Goal: Transaction & Acquisition: Purchase product/service

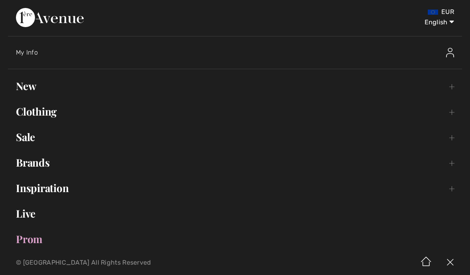
click at [448, 26] on select "English Français" at bounding box center [433, 21] width 41 height 24
select select "/fr/"
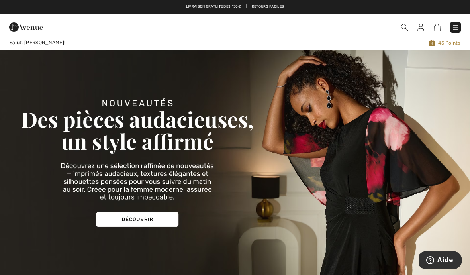
click at [455, 29] on img at bounding box center [456, 28] width 8 height 8
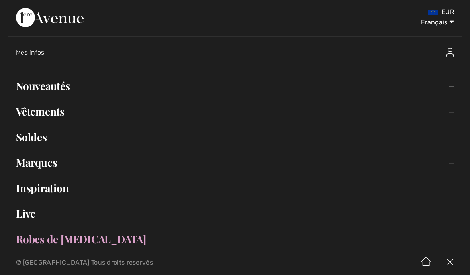
click at [36, 139] on link "Soldes Toggle submenu" at bounding box center [235, 137] width 454 height 18
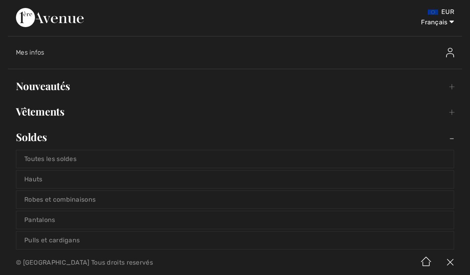
click at [78, 178] on link "Hauts" at bounding box center [234, 179] width 437 height 18
click at [58, 177] on link "Hauts" at bounding box center [234, 179] width 437 height 18
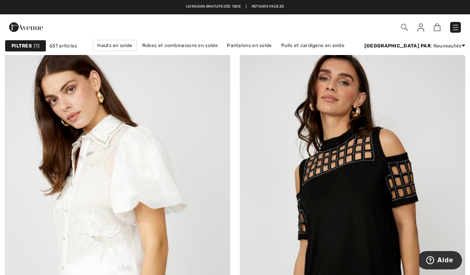
scroll to position [44, 0]
